Goal: Check status: Check status

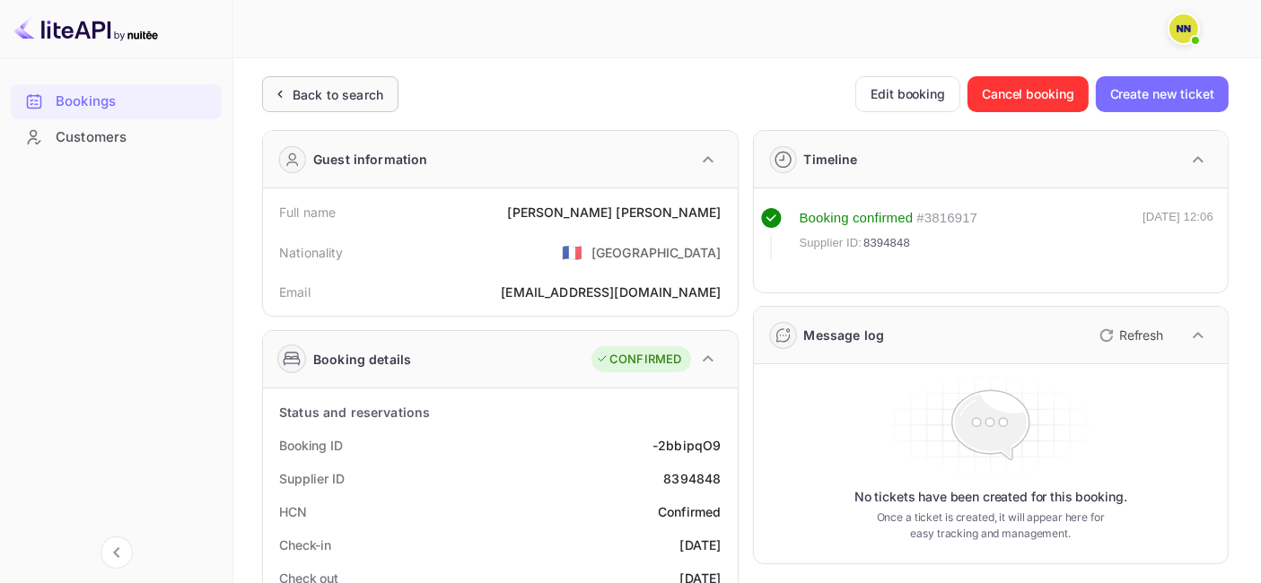
click at [329, 88] on div "Back to search" at bounding box center [338, 94] width 91 height 19
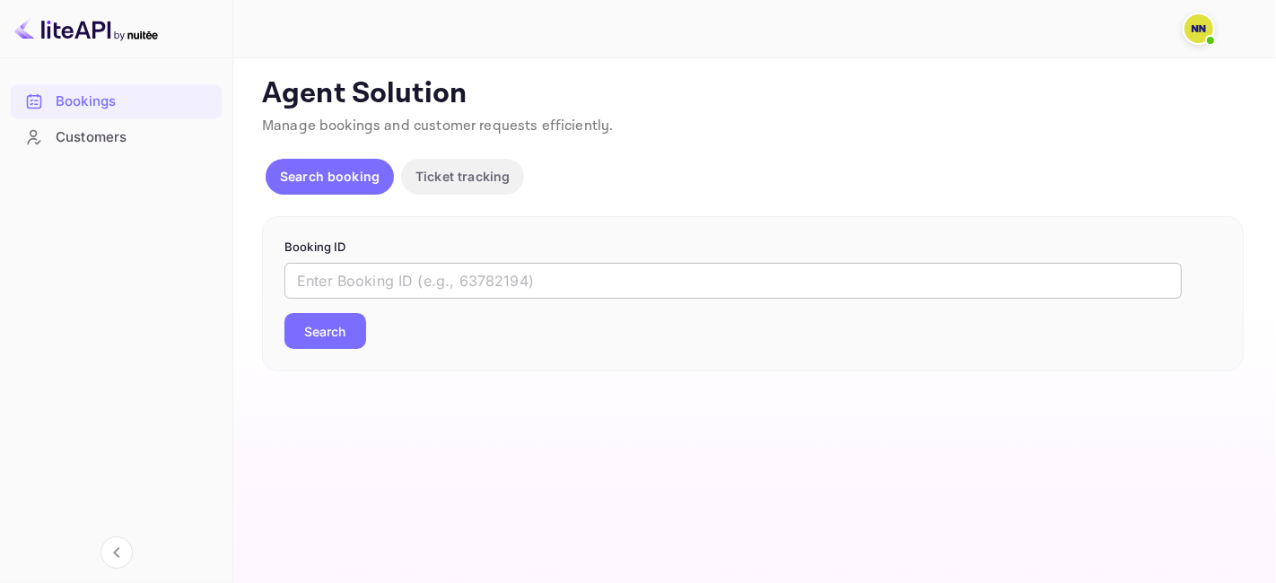
click at [346, 289] on input "text" at bounding box center [732, 281] width 897 height 36
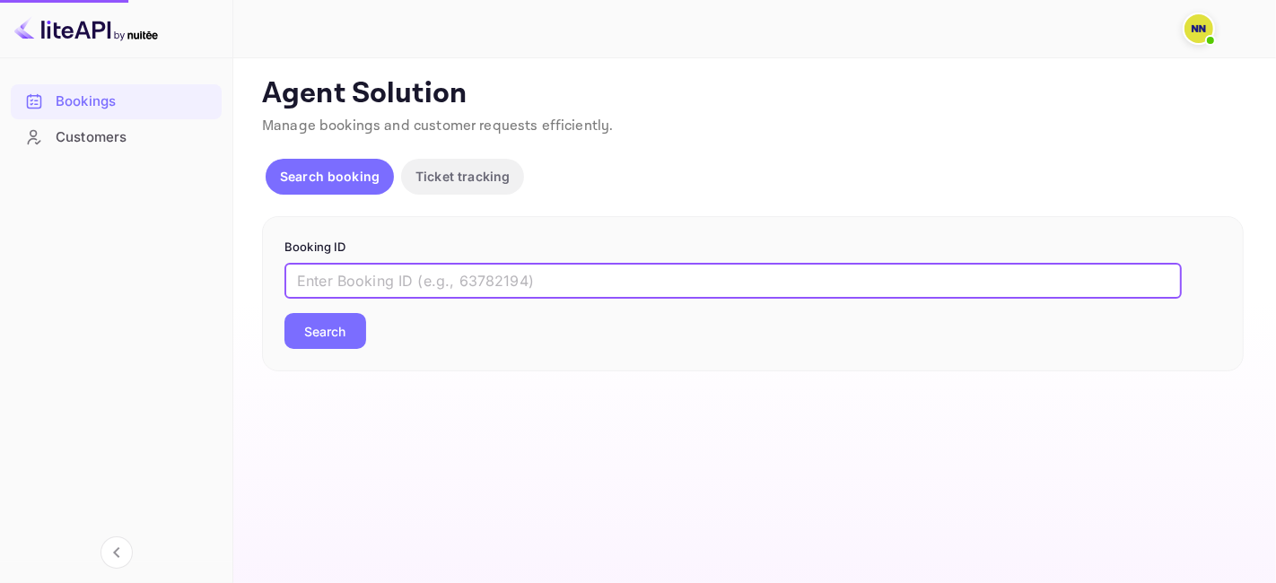
paste input "8872676"
type input "8872676"
click at [341, 322] on button "Search" at bounding box center [325, 331] width 82 height 36
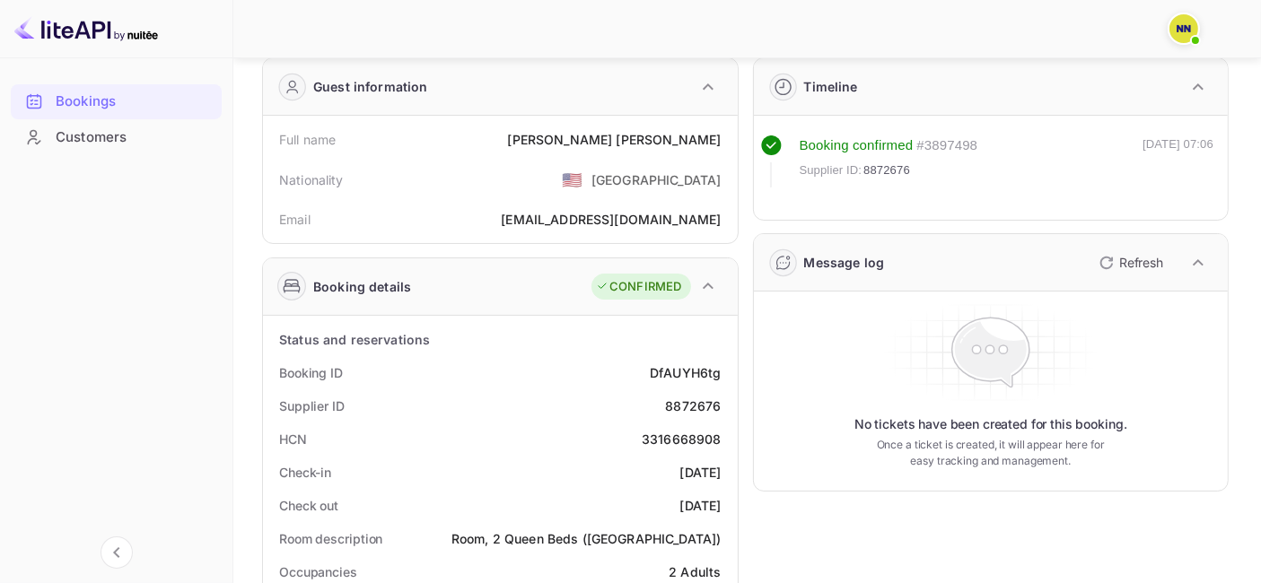
scroll to position [199, 0]
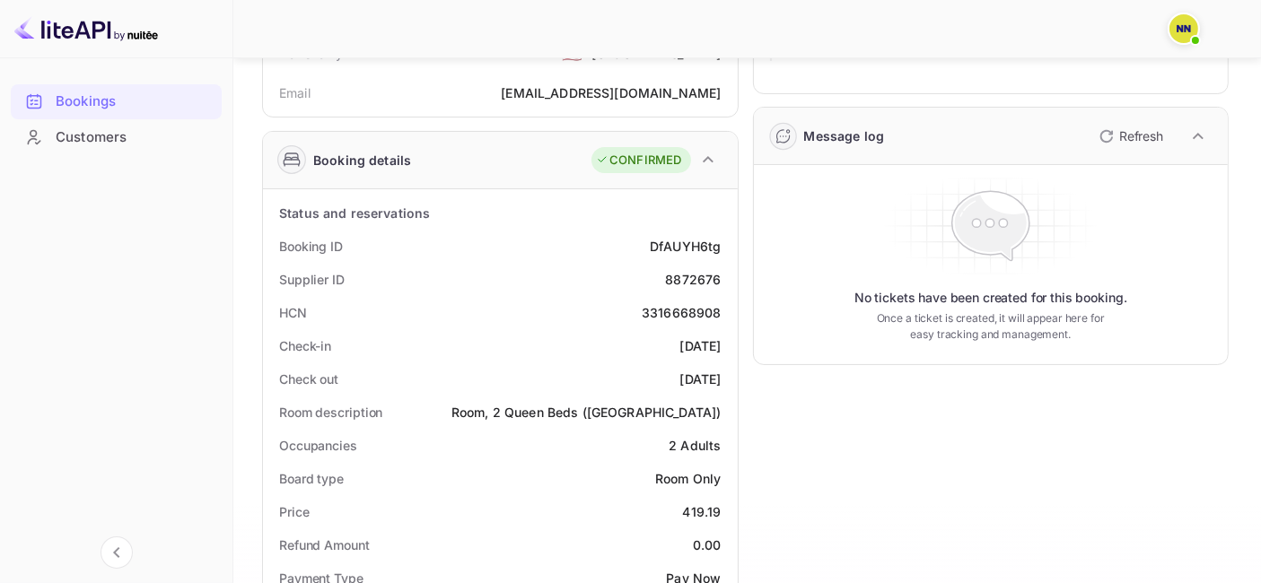
click at [679, 304] on div "3316668908" at bounding box center [682, 312] width 80 height 19
copy div "3316668908"
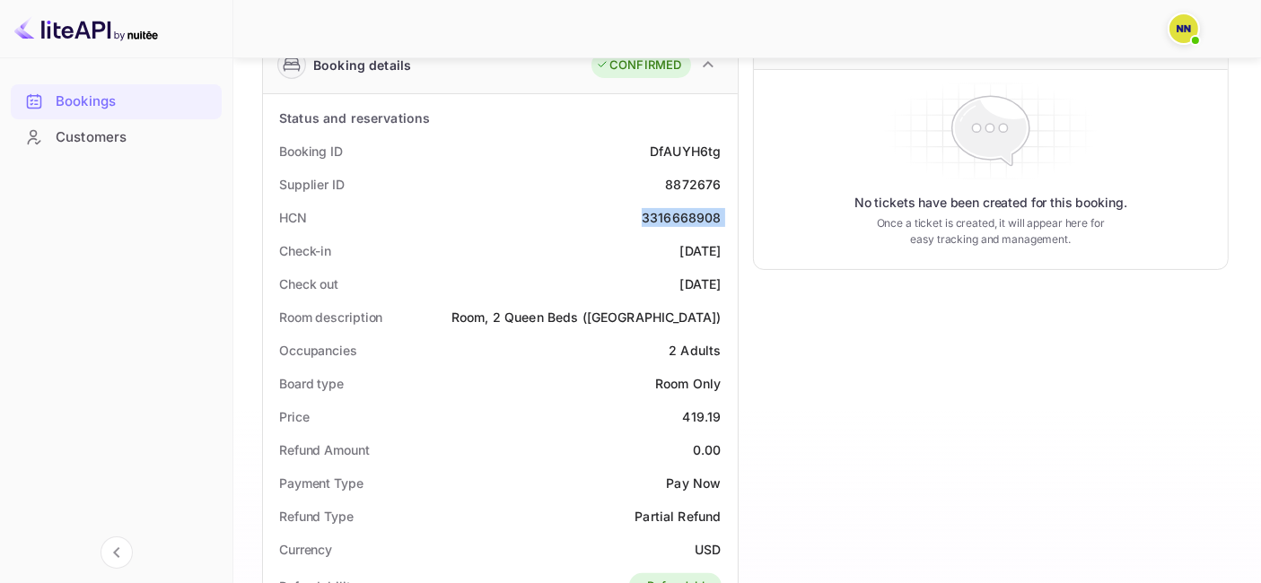
scroll to position [0, 0]
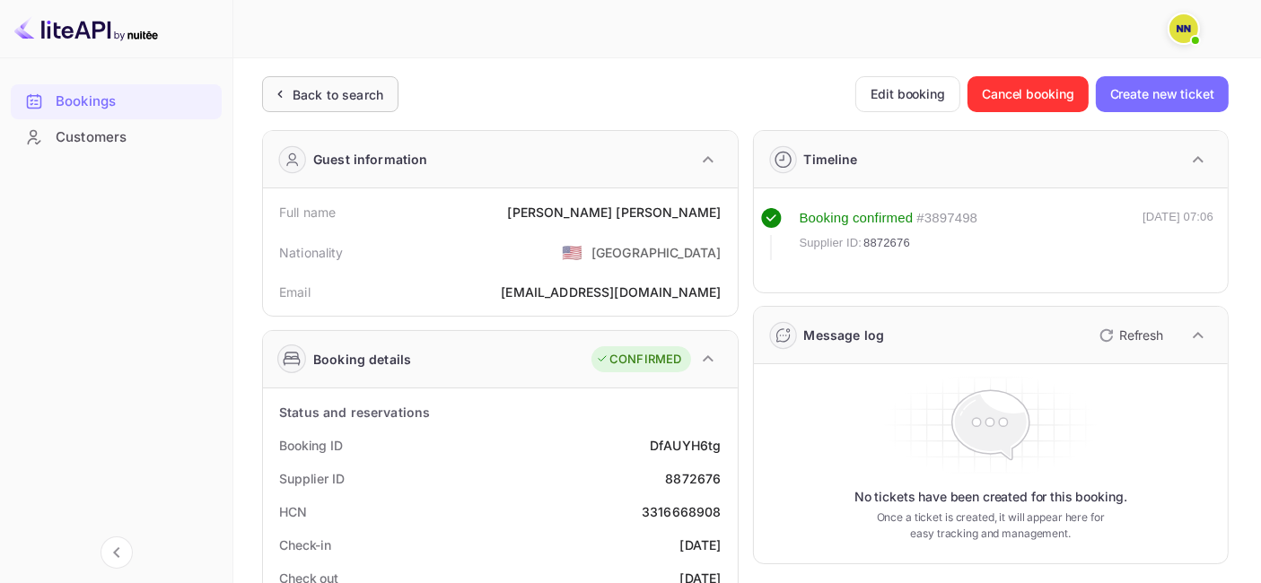
click at [301, 88] on div "Back to search" at bounding box center [338, 94] width 91 height 19
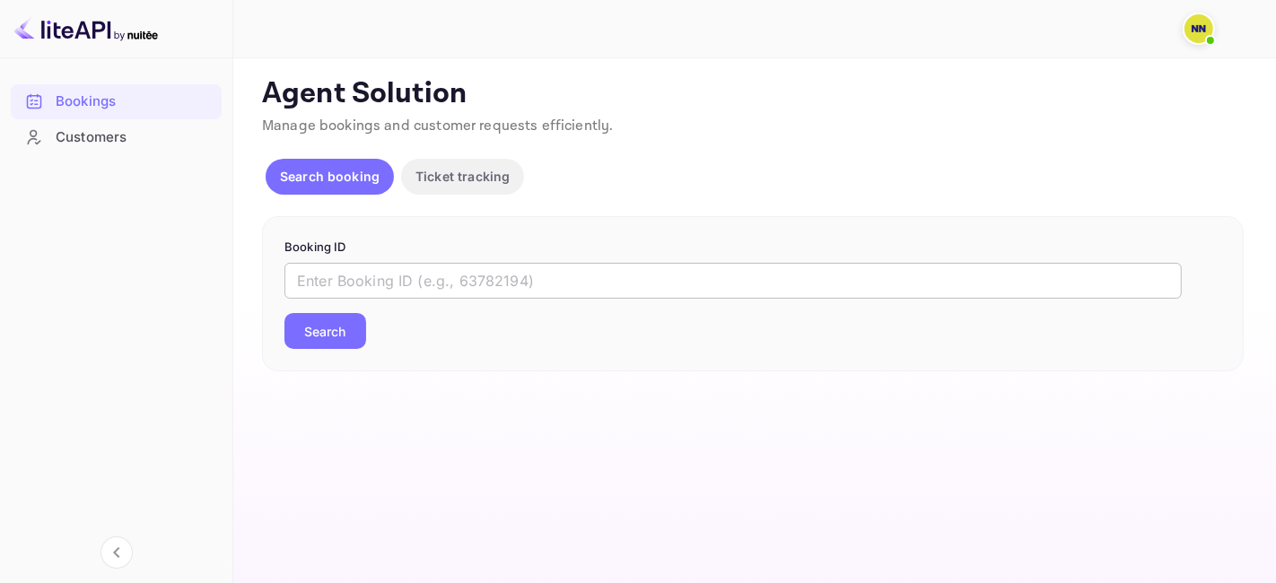
click at [375, 286] on input "text" at bounding box center [732, 281] width 897 height 36
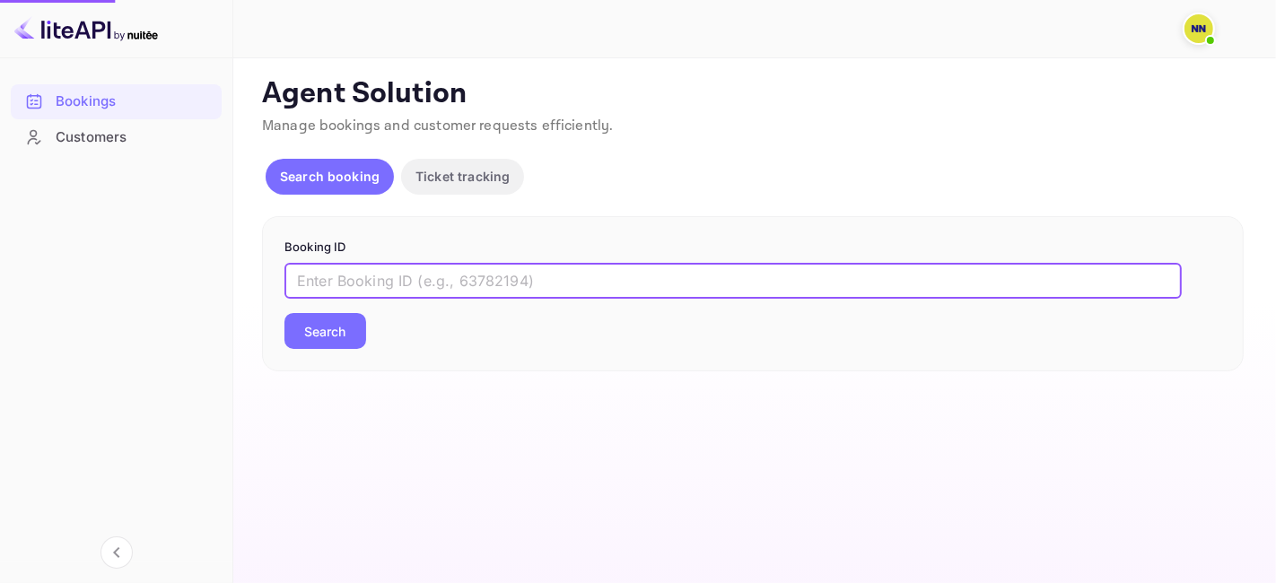
paste input "8889877"
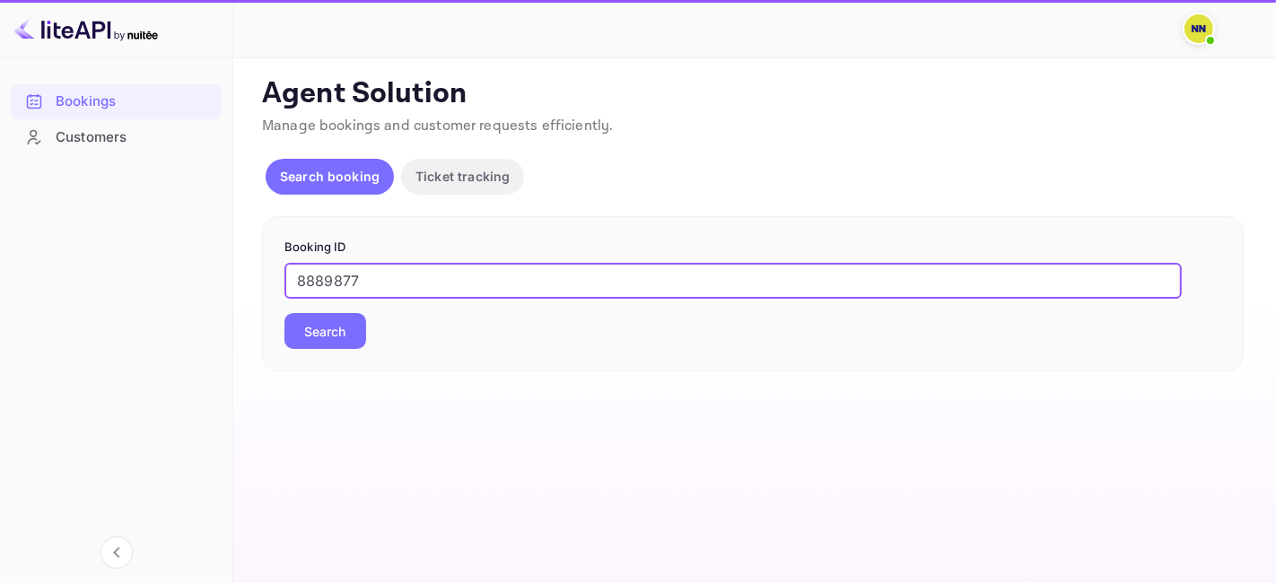
click at [346, 336] on button "Search" at bounding box center [325, 331] width 82 height 36
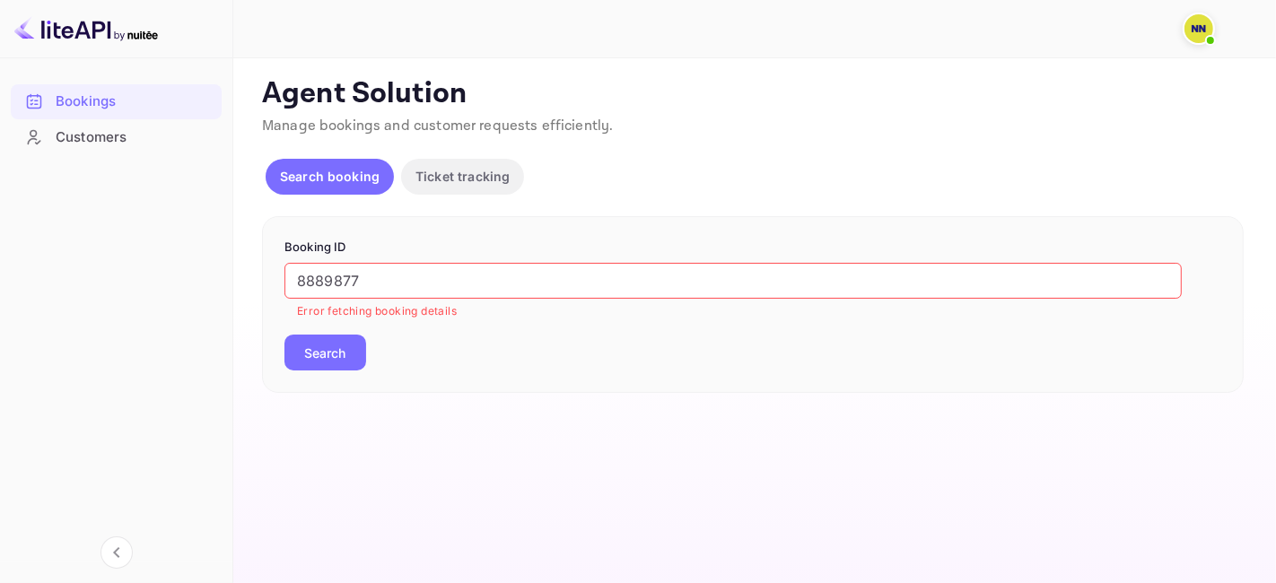
click at [333, 277] on input "8889877" at bounding box center [732, 281] width 897 height 36
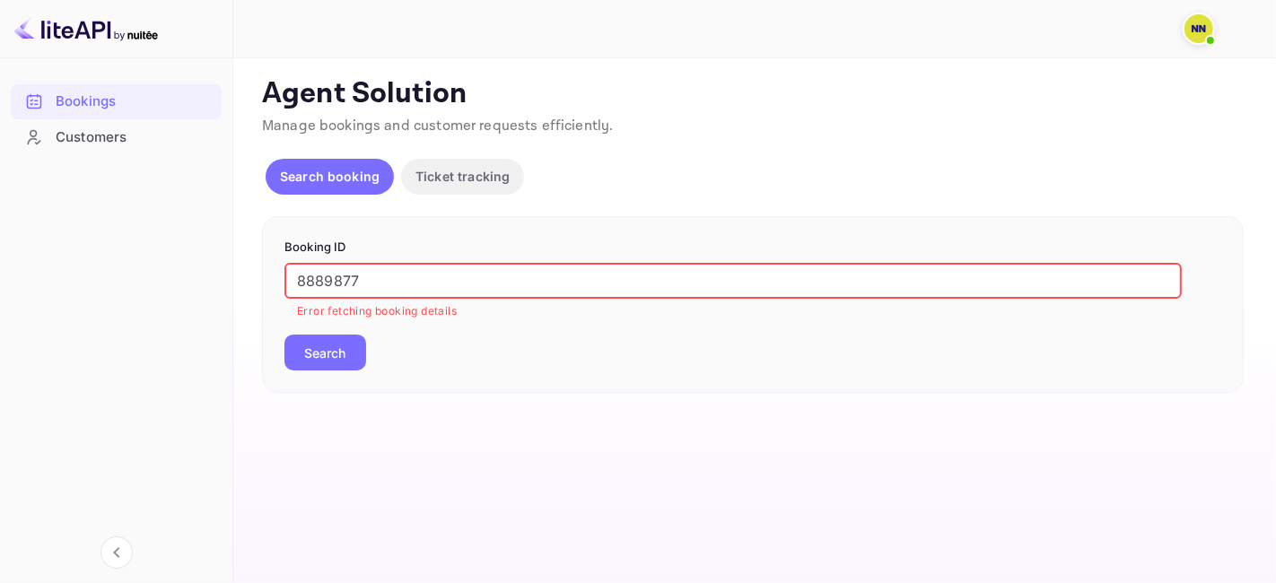
click at [333, 277] on input "8889877" at bounding box center [732, 281] width 897 height 36
click at [337, 348] on button "Search" at bounding box center [325, 353] width 82 height 36
click at [337, 347] on div "Booking ID 8889877 ​ Error fetching booking details Search" at bounding box center [753, 304] width 982 height 177
click at [333, 271] on input "8889877" at bounding box center [732, 281] width 897 height 36
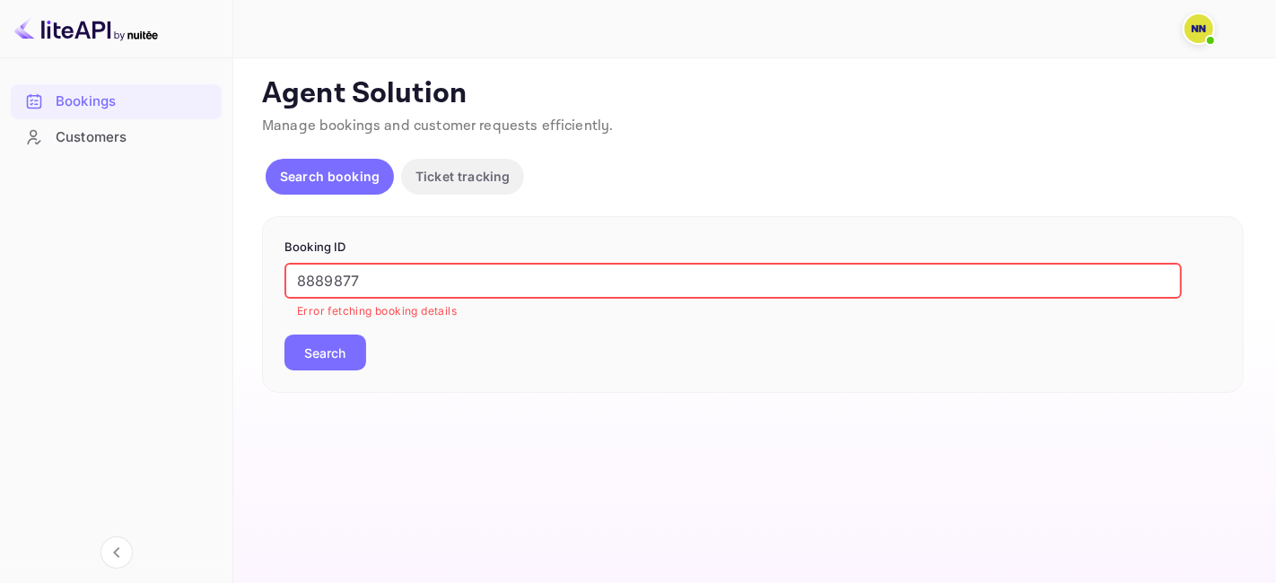
paste input "9234139"
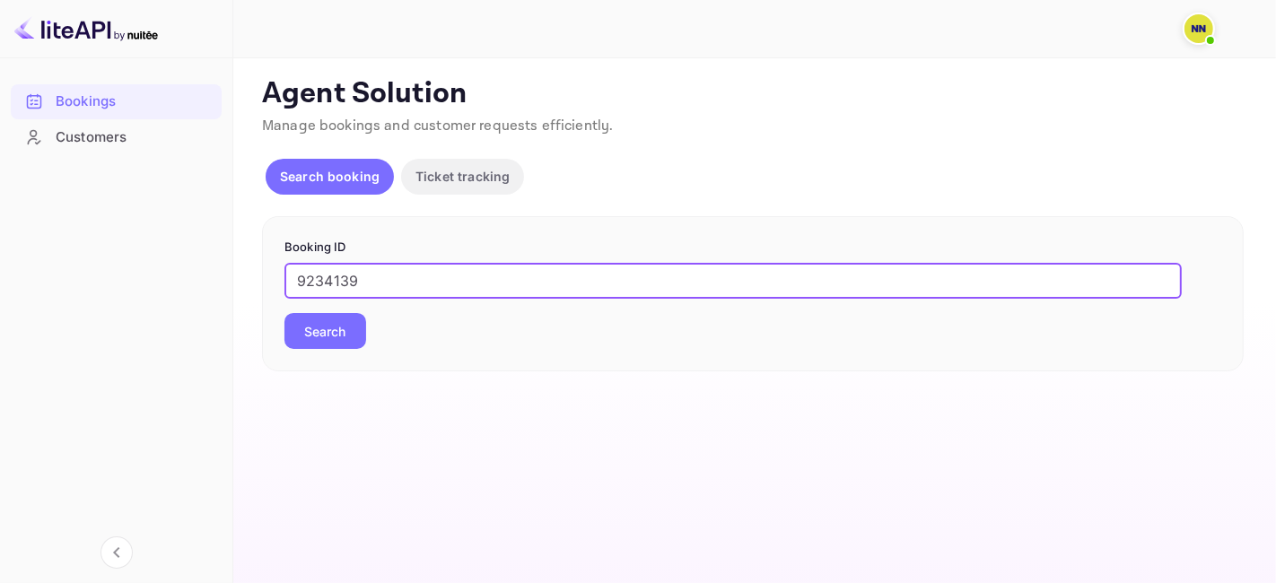
type input "9234139"
click at [284, 313] on button "Search" at bounding box center [325, 331] width 82 height 36
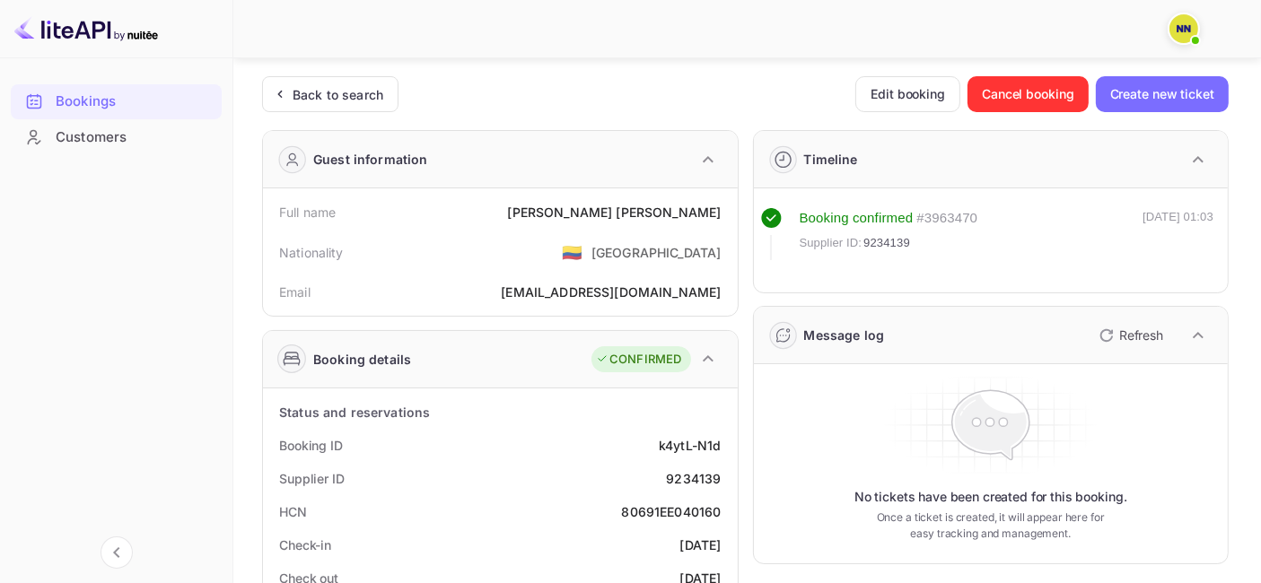
scroll to position [126, 0]
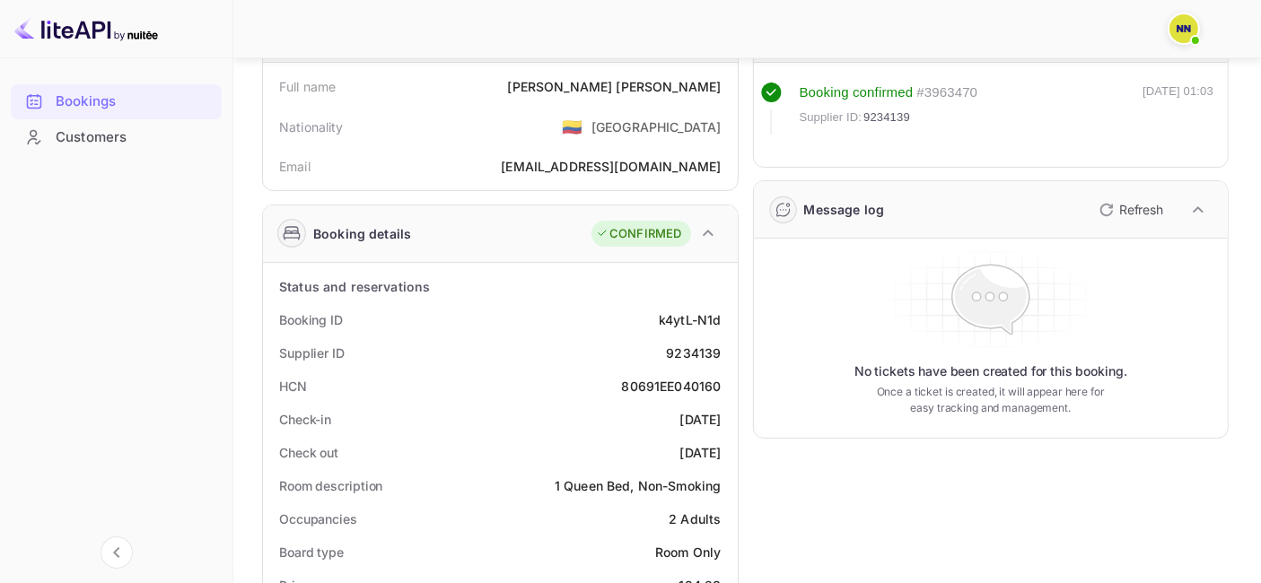
click at [679, 389] on div "80691EE040160" at bounding box center [672, 386] width 100 height 19
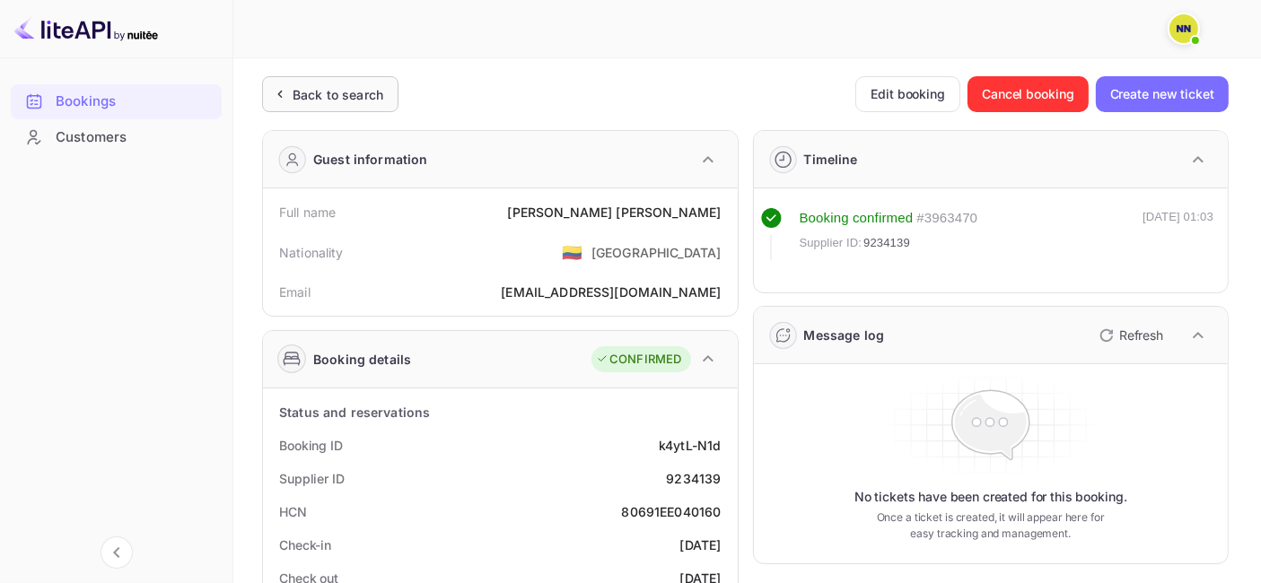
click at [311, 105] on div "Back to search" at bounding box center [330, 94] width 136 height 36
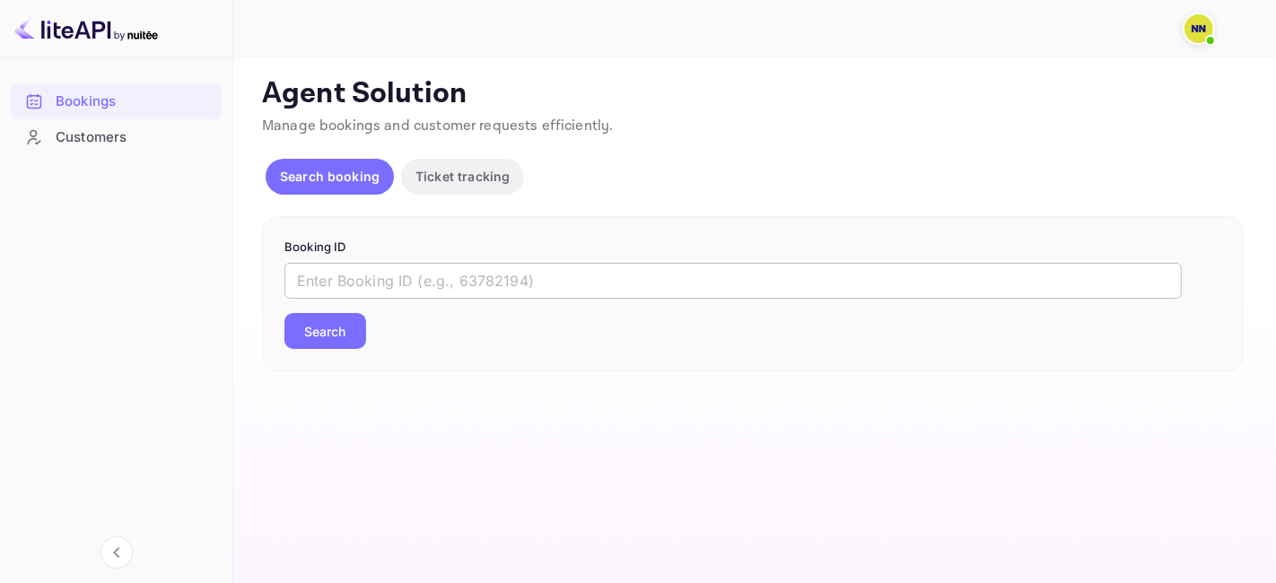
click at [322, 270] on input "text" at bounding box center [732, 281] width 897 height 36
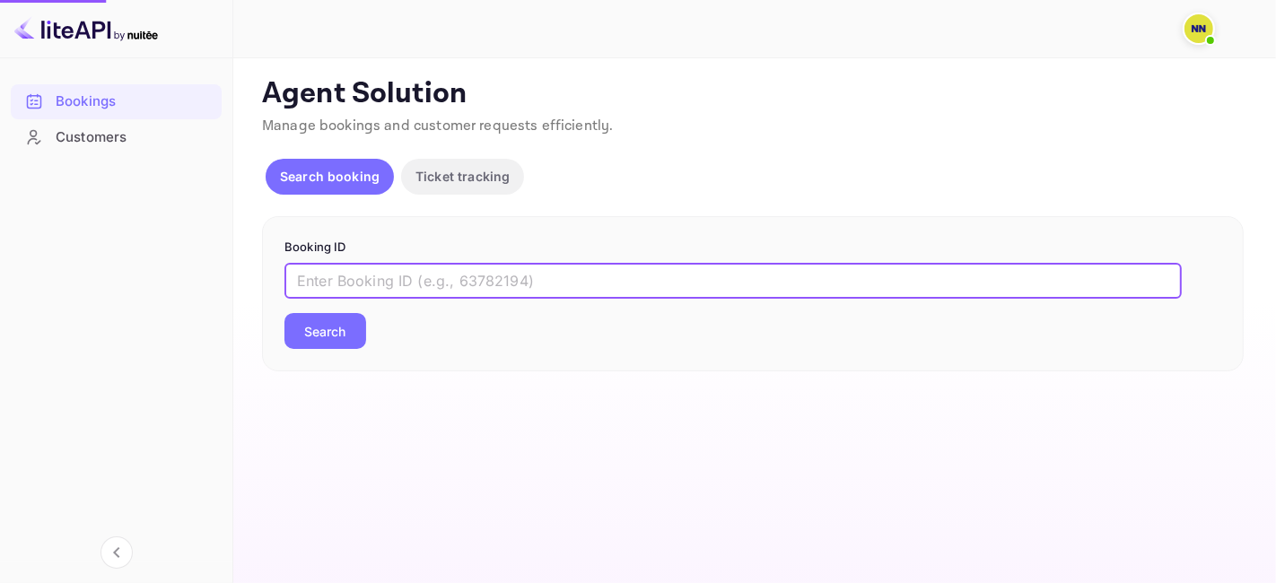
paste input "8507977"
type input "8507977"
click at [319, 320] on button "Search" at bounding box center [325, 331] width 82 height 36
